Goal: Transaction & Acquisition: Subscribe to service/newsletter

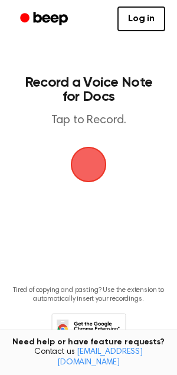
click at [92, 165] on span "button" at bounding box center [89, 165] width 36 height 36
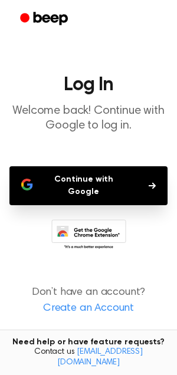
click at [61, 185] on button "Continue with Google" at bounding box center [88, 185] width 158 height 39
click at [59, 176] on button "Continue with Google" at bounding box center [88, 185] width 158 height 39
click at [88, 301] on link "Create an Account" at bounding box center [88, 309] width 153 height 16
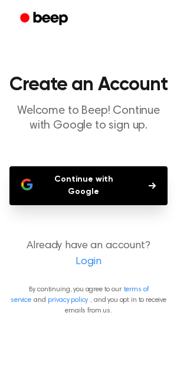
click at [86, 188] on button "Continue with Google" at bounding box center [88, 185] width 158 height 39
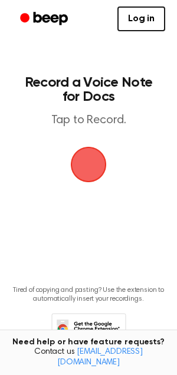
click at [80, 159] on span "button" at bounding box center [89, 165] width 36 height 36
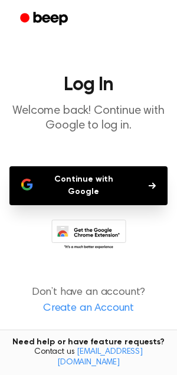
click at [75, 220] on icon at bounding box center [88, 236] width 75 height 32
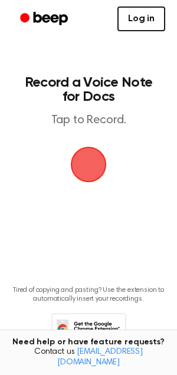
click at [133, 20] on link "Log in" at bounding box center [141, 18] width 48 height 25
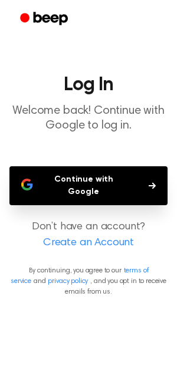
click at [100, 184] on button "Continue with Google" at bounding box center [88, 185] width 158 height 39
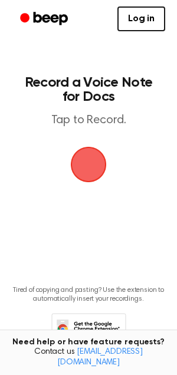
click at [84, 148] on span "button" at bounding box center [88, 164] width 33 height 33
